Goal: Navigation & Orientation: Find specific page/section

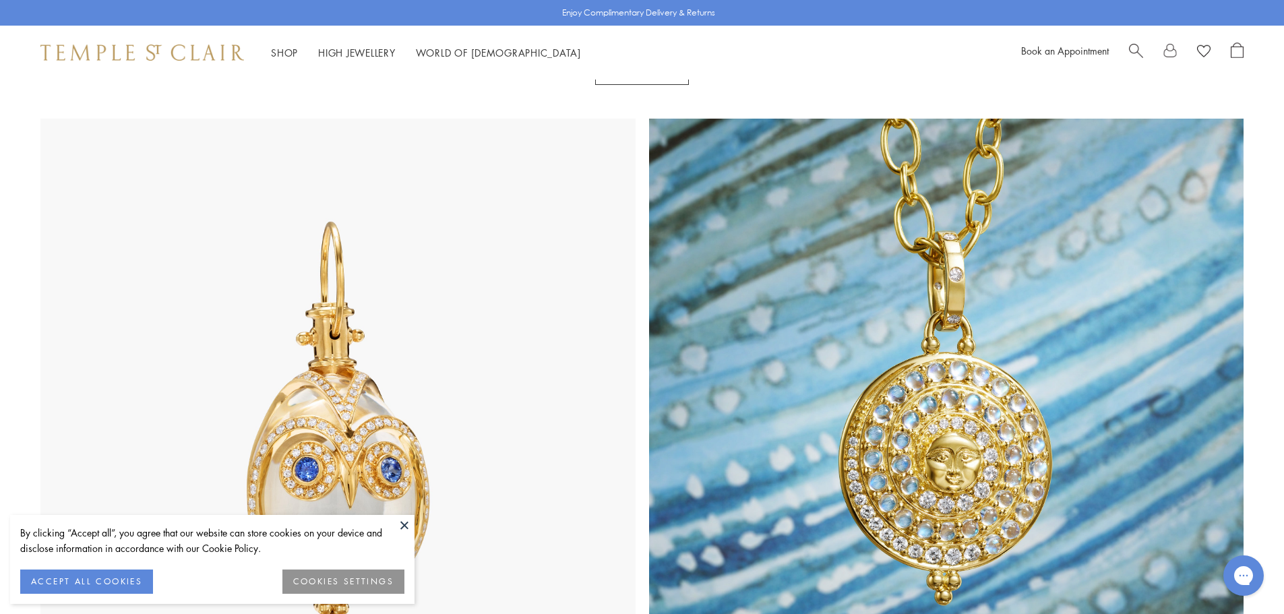
scroll to position [674, 0]
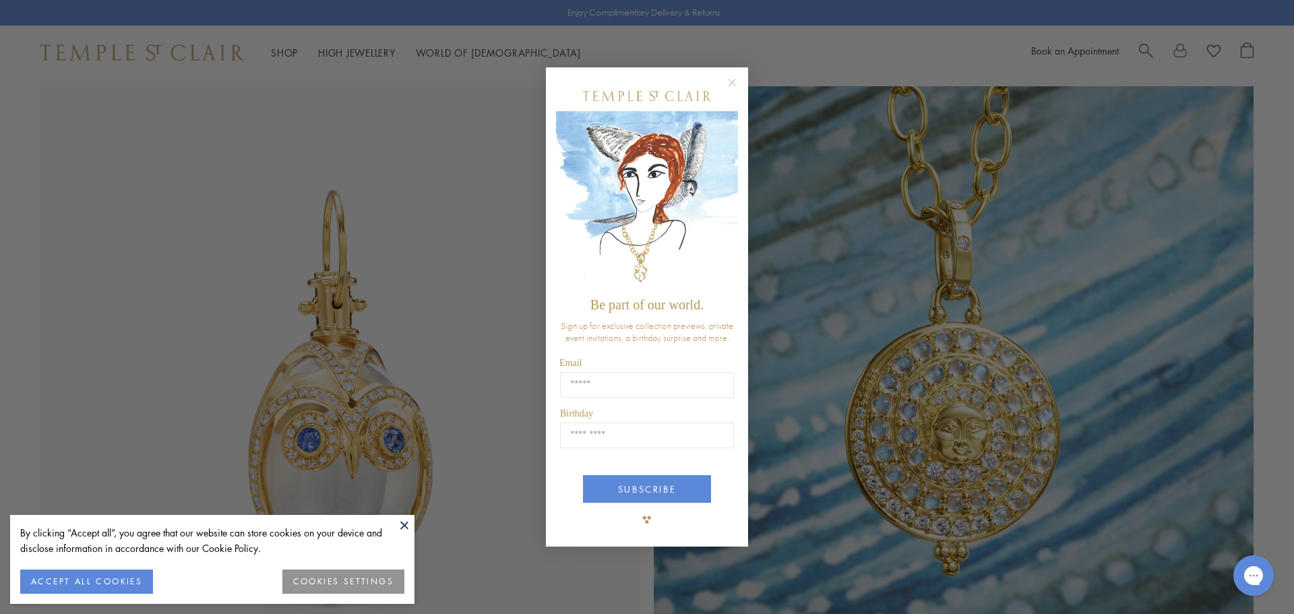
click at [728, 80] on circle "Close dialog" at bounding box center [732, 82] width 16 height 16
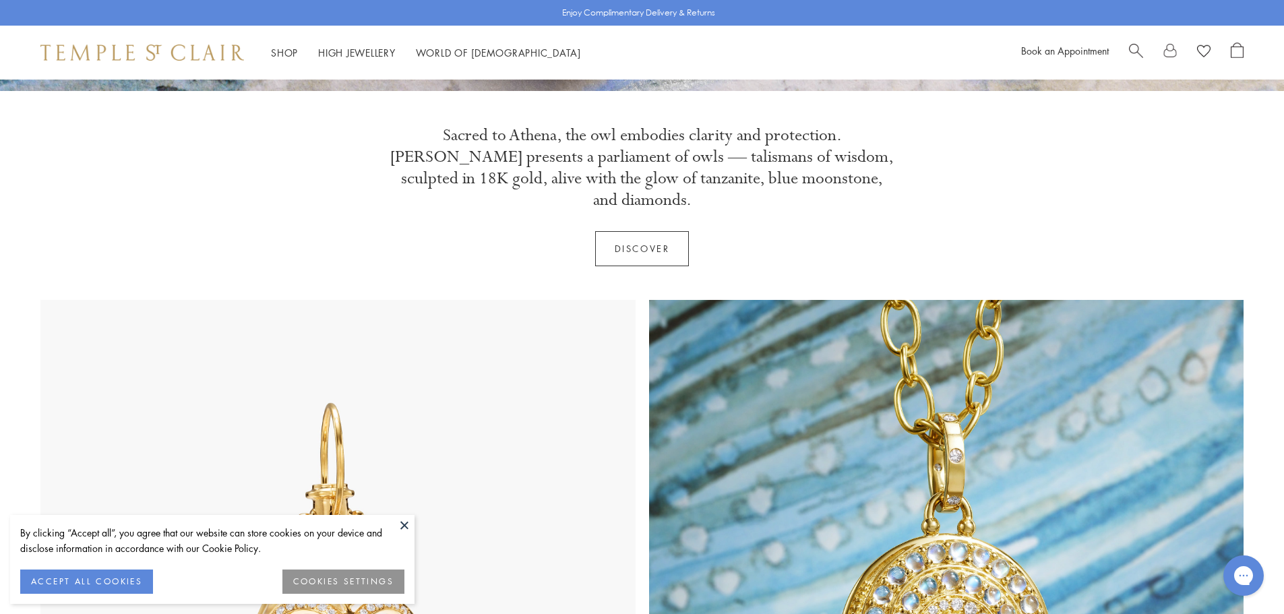
scroll to position [202, 0]
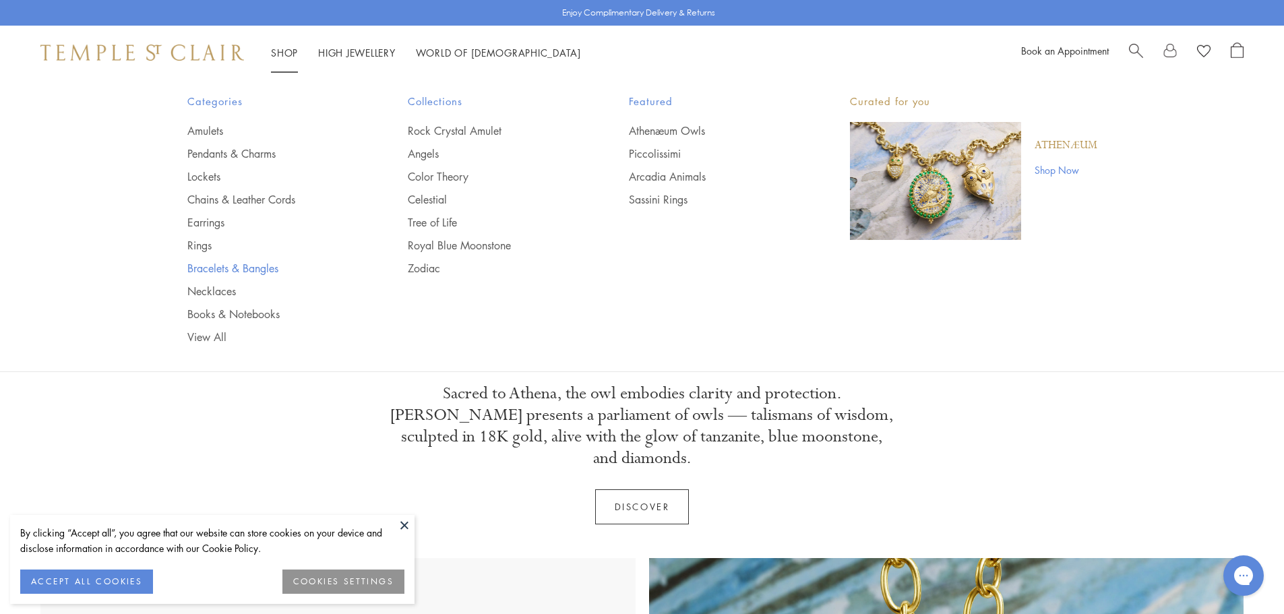
click at [255, 263] on link "Bracelets & Bangles" at bounding box center [270, 268] width 167 height 15
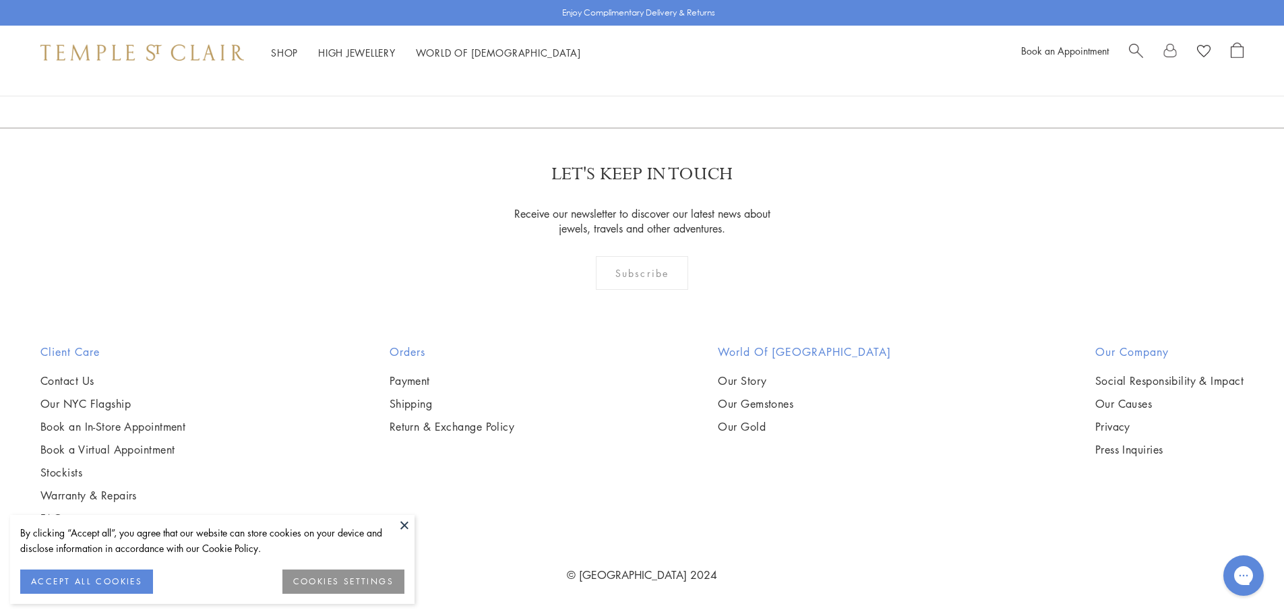
scroll to position [5323, 0]
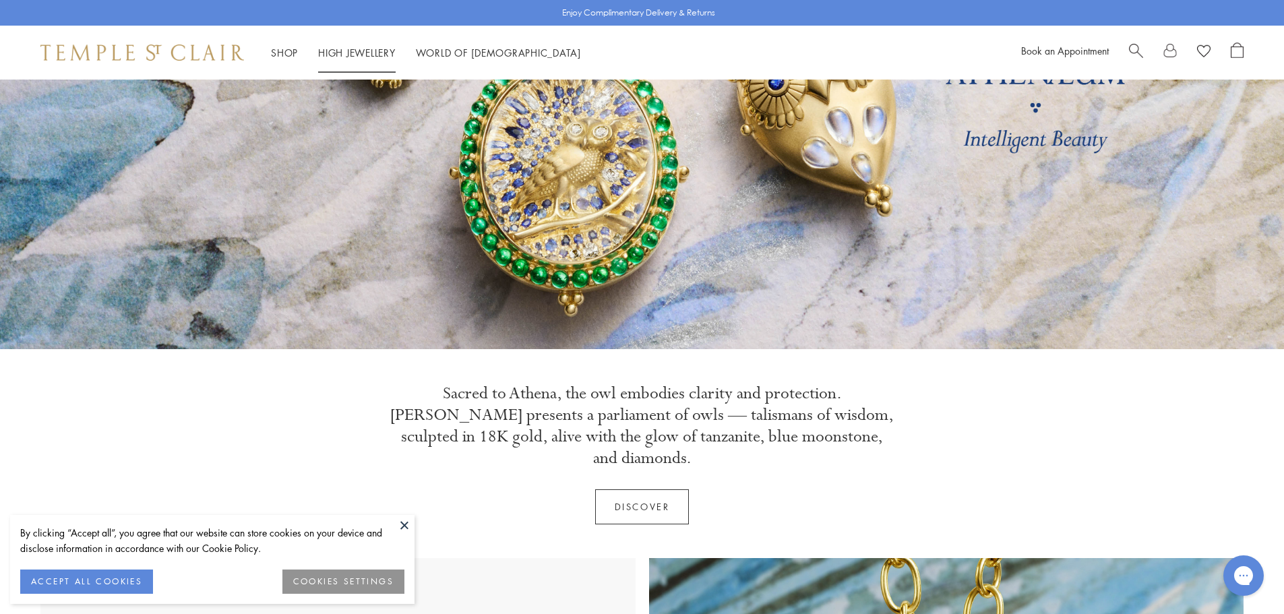
click at [364, 51] on link "High Jewellery High Jewellery" at bounding box center [356, 52] width 77 height 13
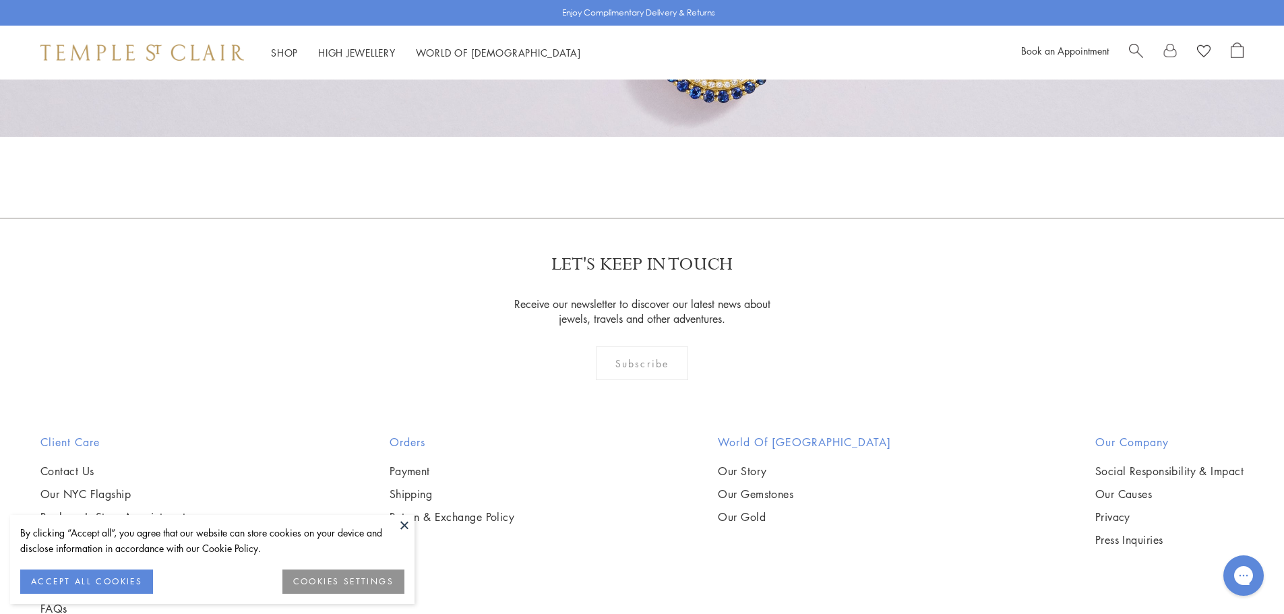
scroll to position [1415, 0]
